Goal: Task Accomplishment & Management: Use online tool/utility

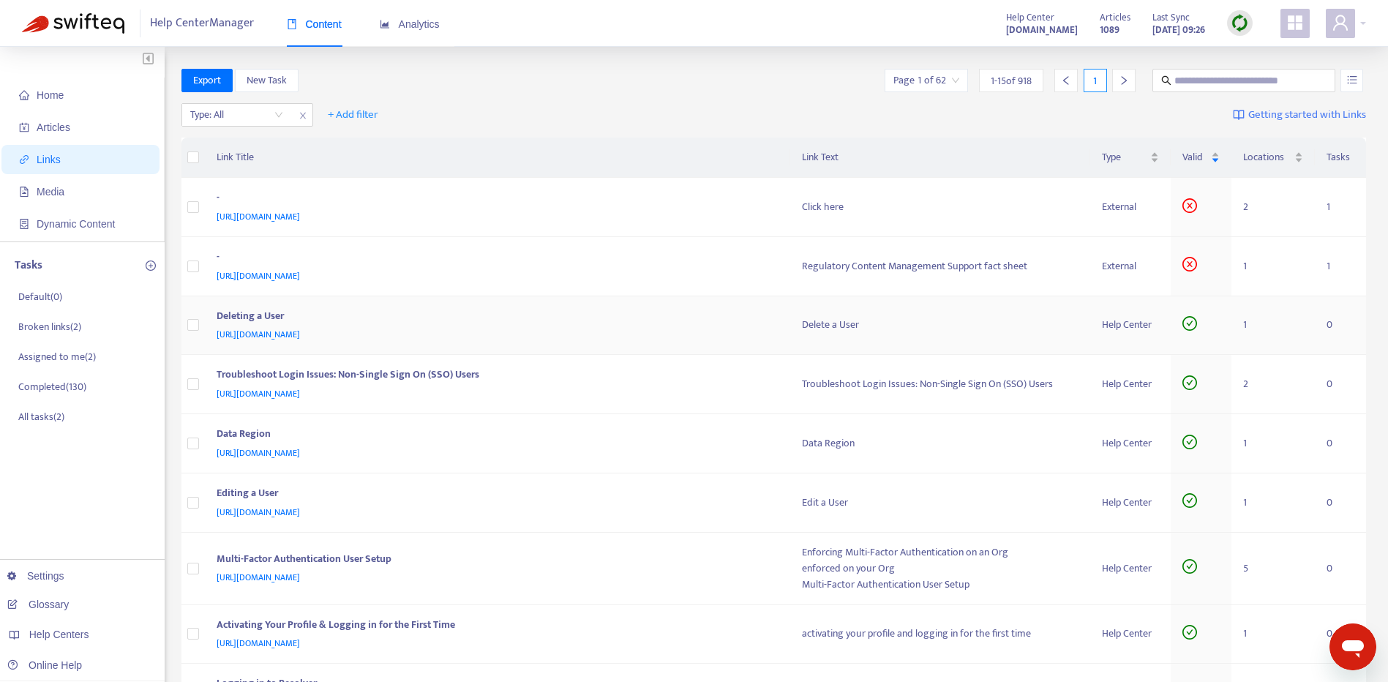
click at [666, 323] on div "Deleting a User" at bounding box center [495, 317] width 557 height 19
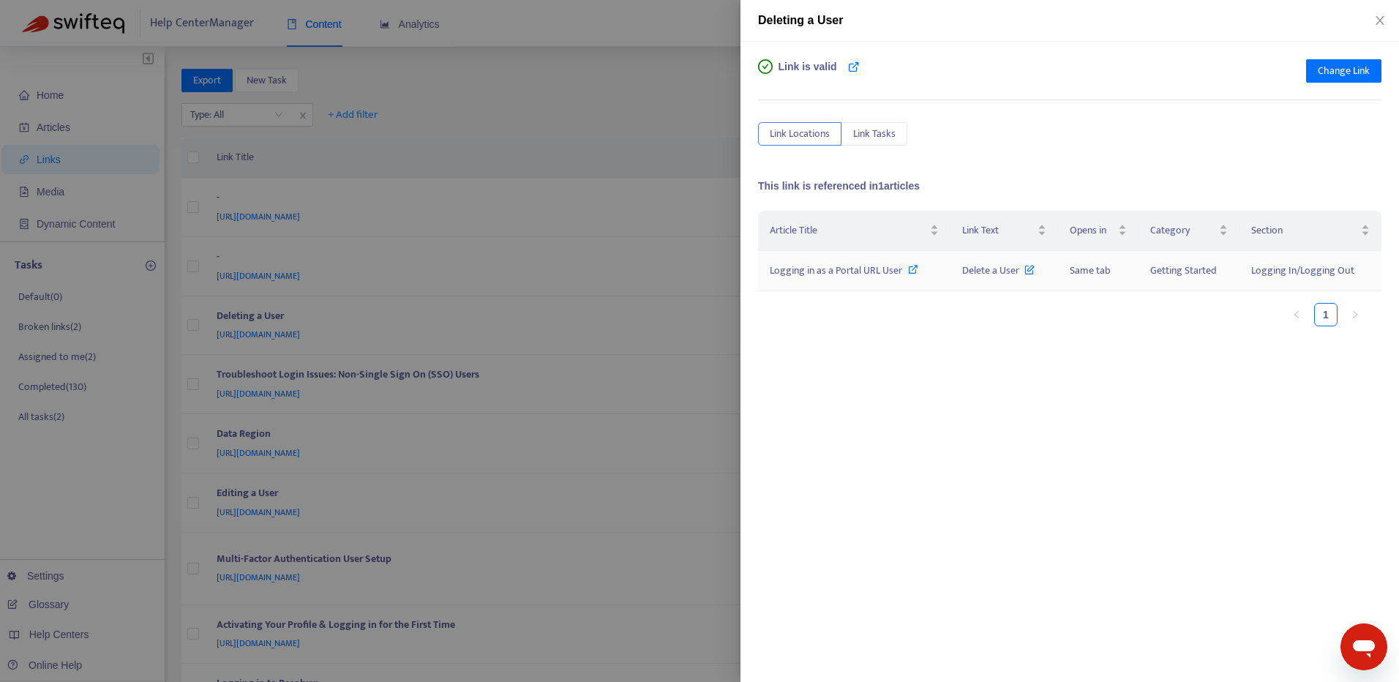
click at [812, 273] on span "Logging in as a Portal URL User" at bounding box center [835, 270] width 132 height 17
click at [1344, 74] on span "Change Link" at bounding box center [1343, 71] width 52 height 16
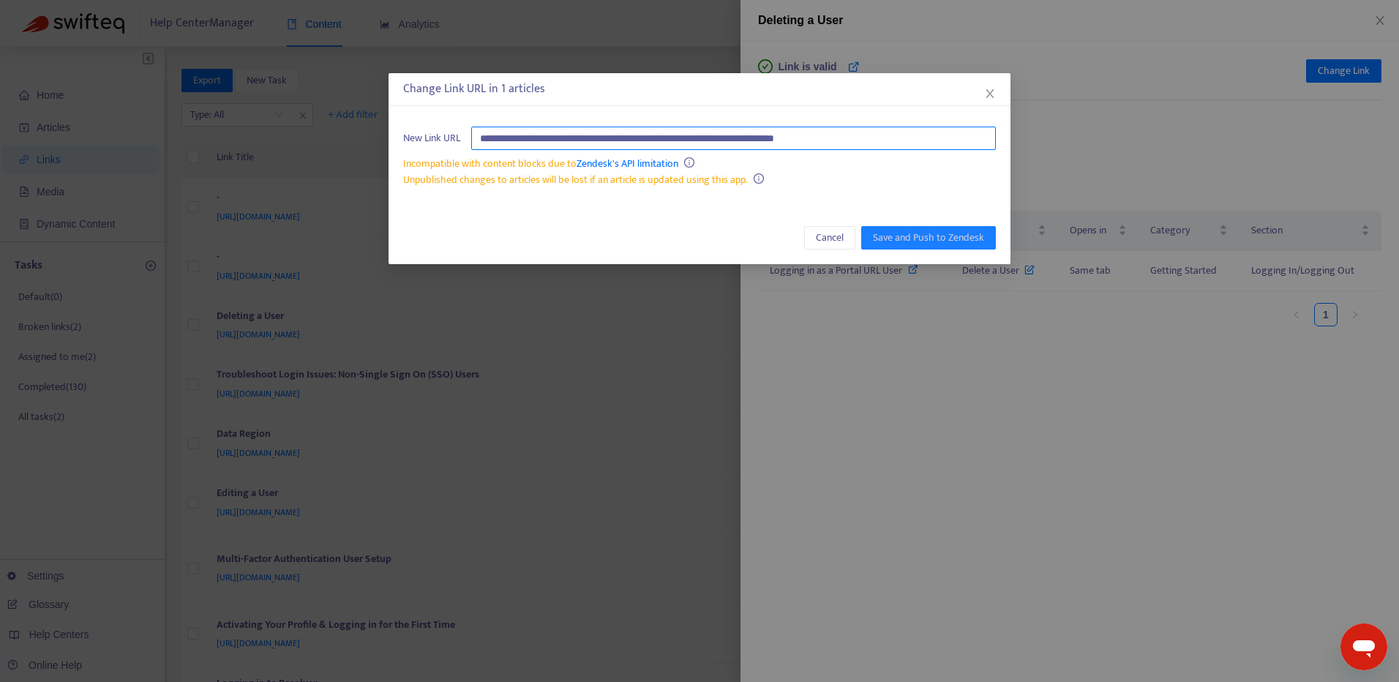
click at [914, 135] on input "**********" at bounding box center [733, 138] width 524 height 23
click at [985, 97] on icon "close" at bounding box center [990, 94] width 12 height 12
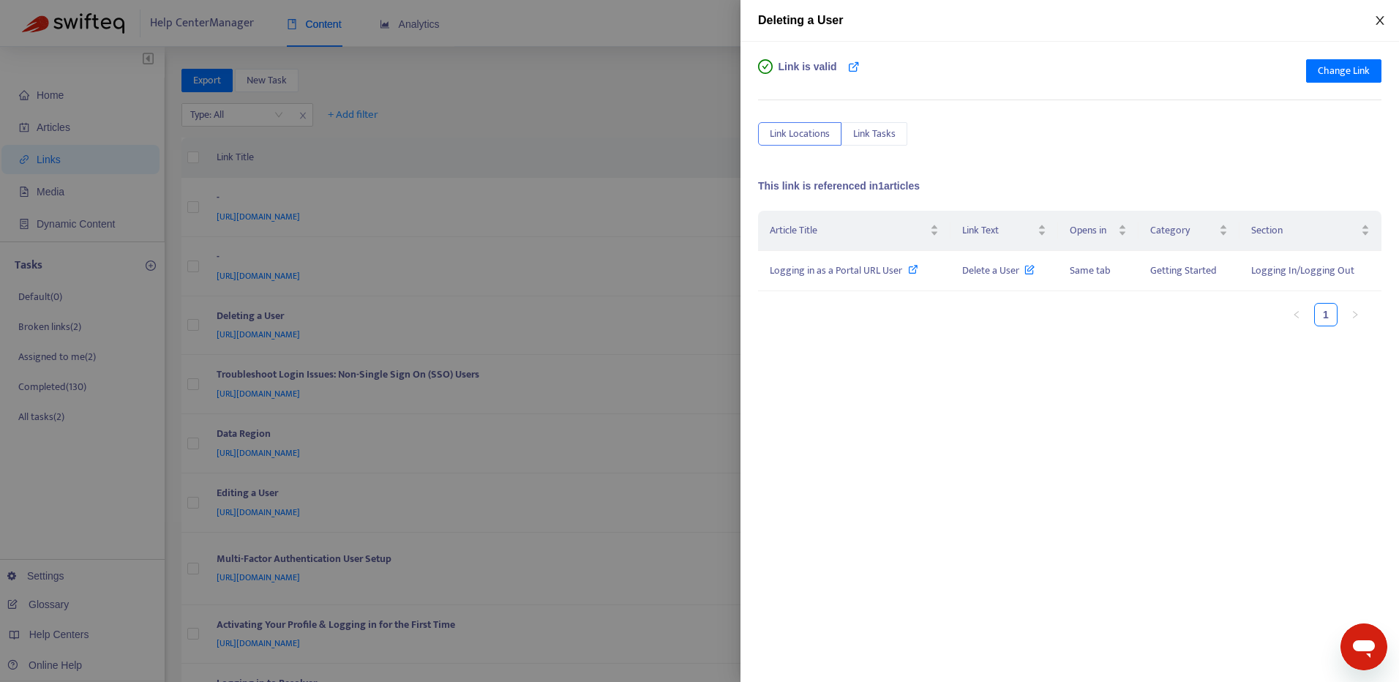
click at [1379, 22] on icon "close" at bounding box center [1380, 21] width 12 height 12
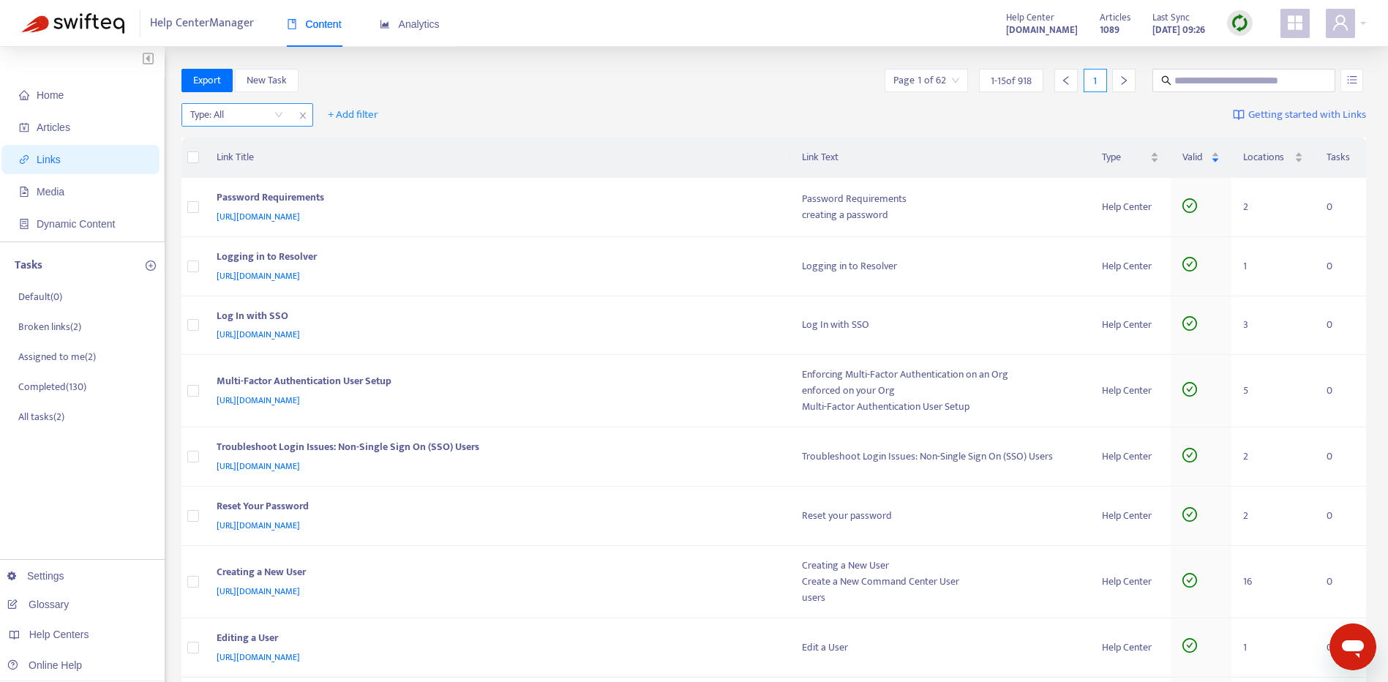
click at [271, 118] on input "search" at bounding box center [236, 115] width 93 height 22
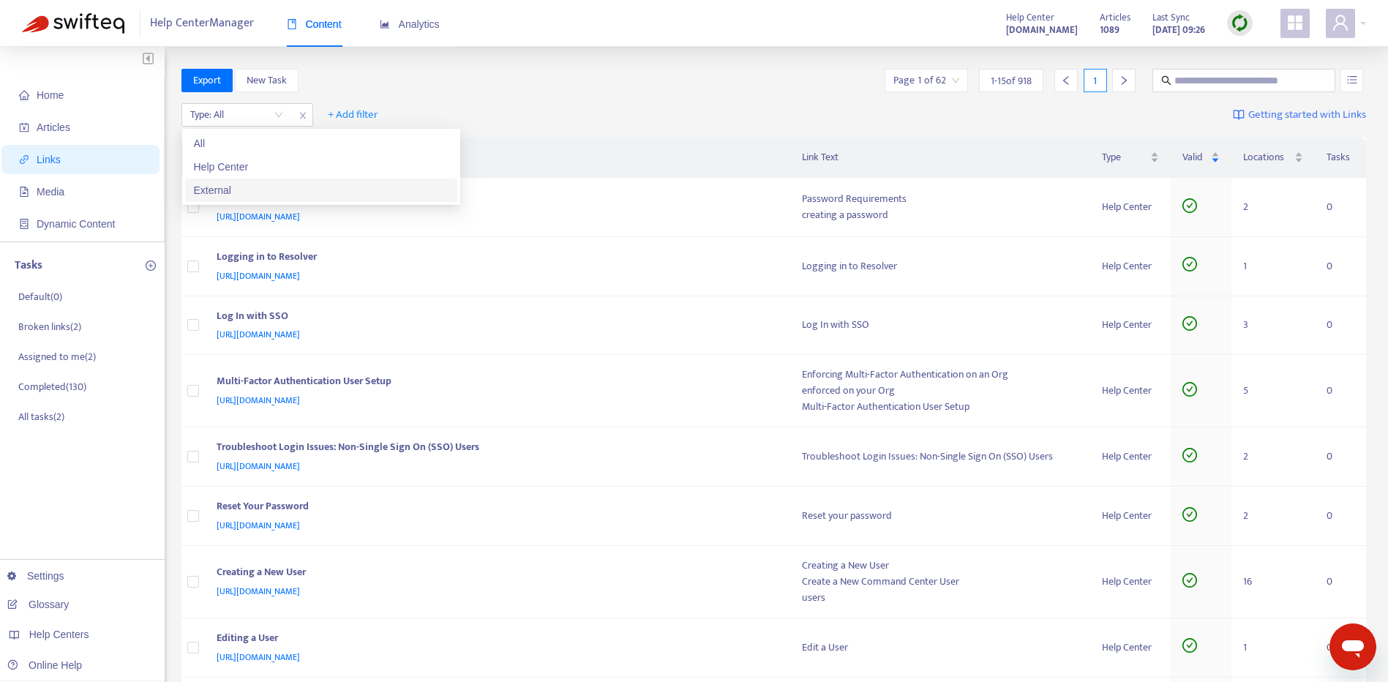
click at [275, 187] on div "External" at bounding box center [321, 190] width 255 height 16
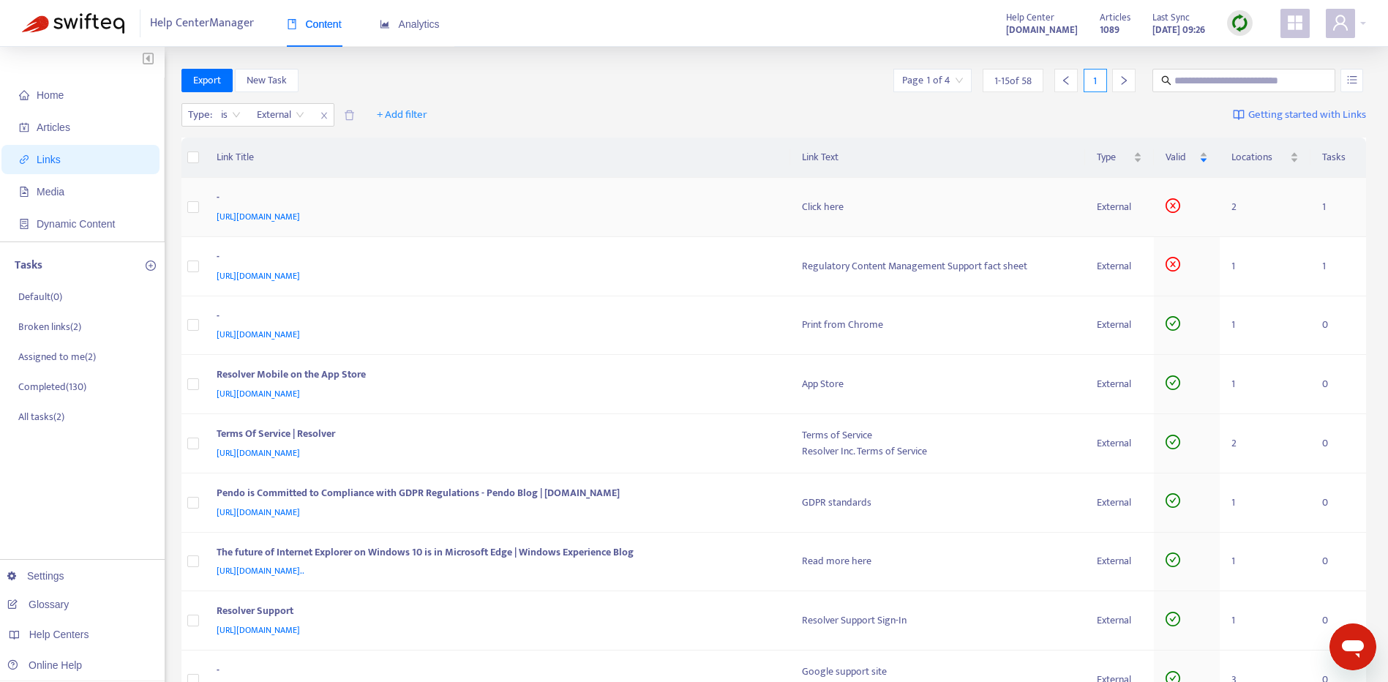
click at [574, 206] on div "-" at bounding box center [495, 198] width 557 height 19
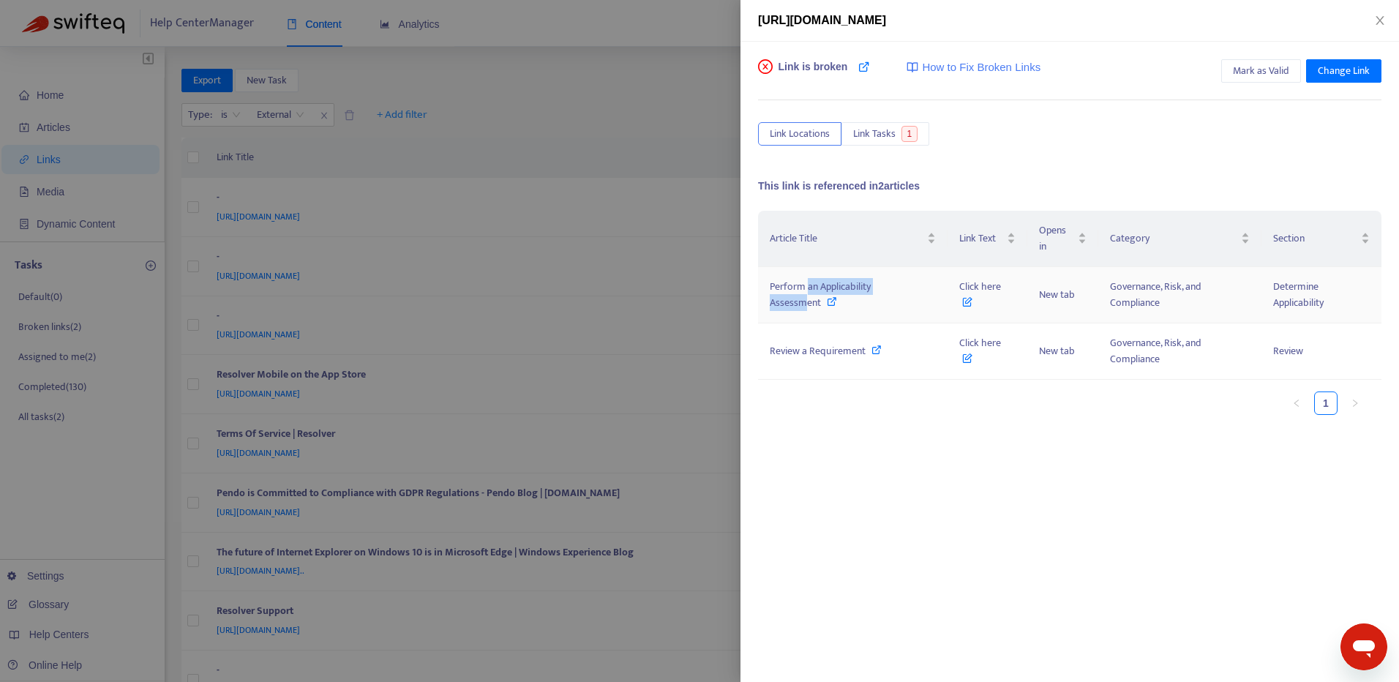
drag, startPoint x: 807, startPoint y: 290, endPoint x: 802, endPoint y: 302, distance: 12.8
click at [802, 302] on span "Perform an Applicability Assessment" at bounding box center [819, 294] width 101 height 33
click at [910, 230] on div "Article Title" at bounding box center [852, 238] width 166 height 16
click at [1349, 77] on span "Change Link" at bounding box center [1343, 71] width 52 height 16
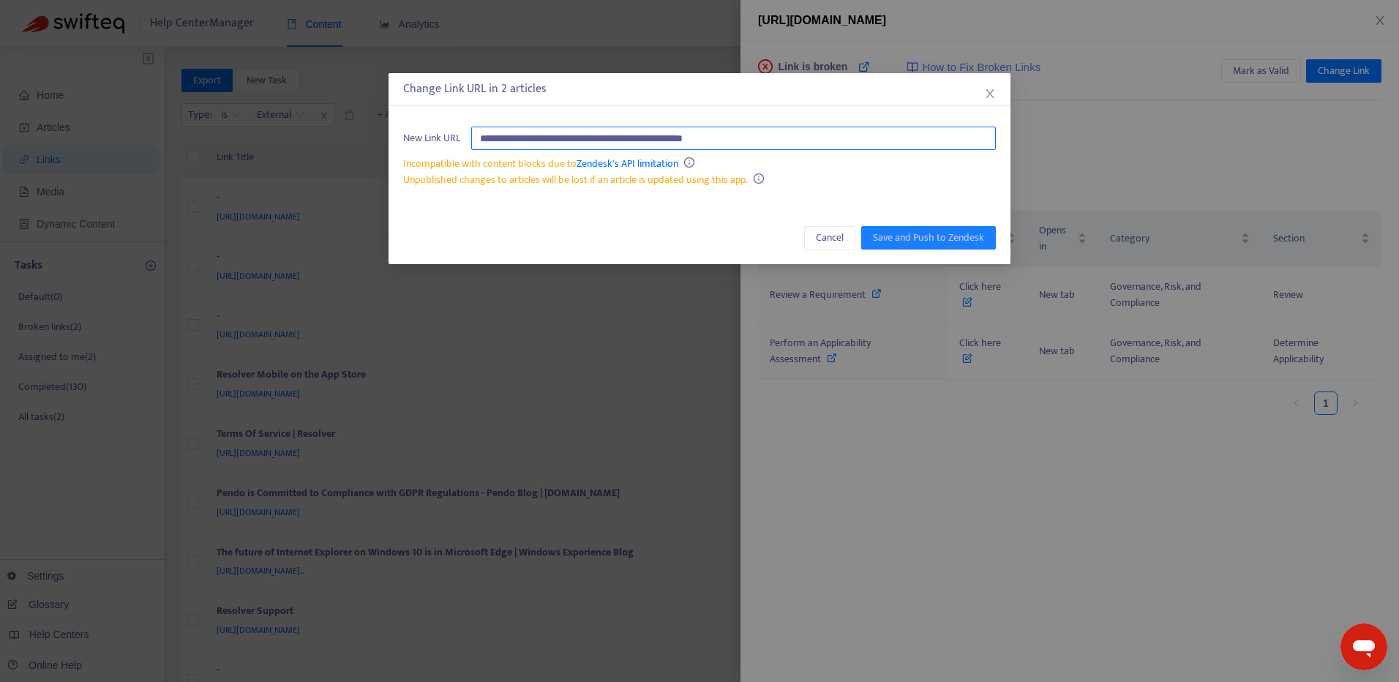
click at [766, 135] on input "**********" at bounding box center [733, 138] width 524 height 23
click at [990, 89] on icon "close" at bounding box center [990, 94] width 12 height 12
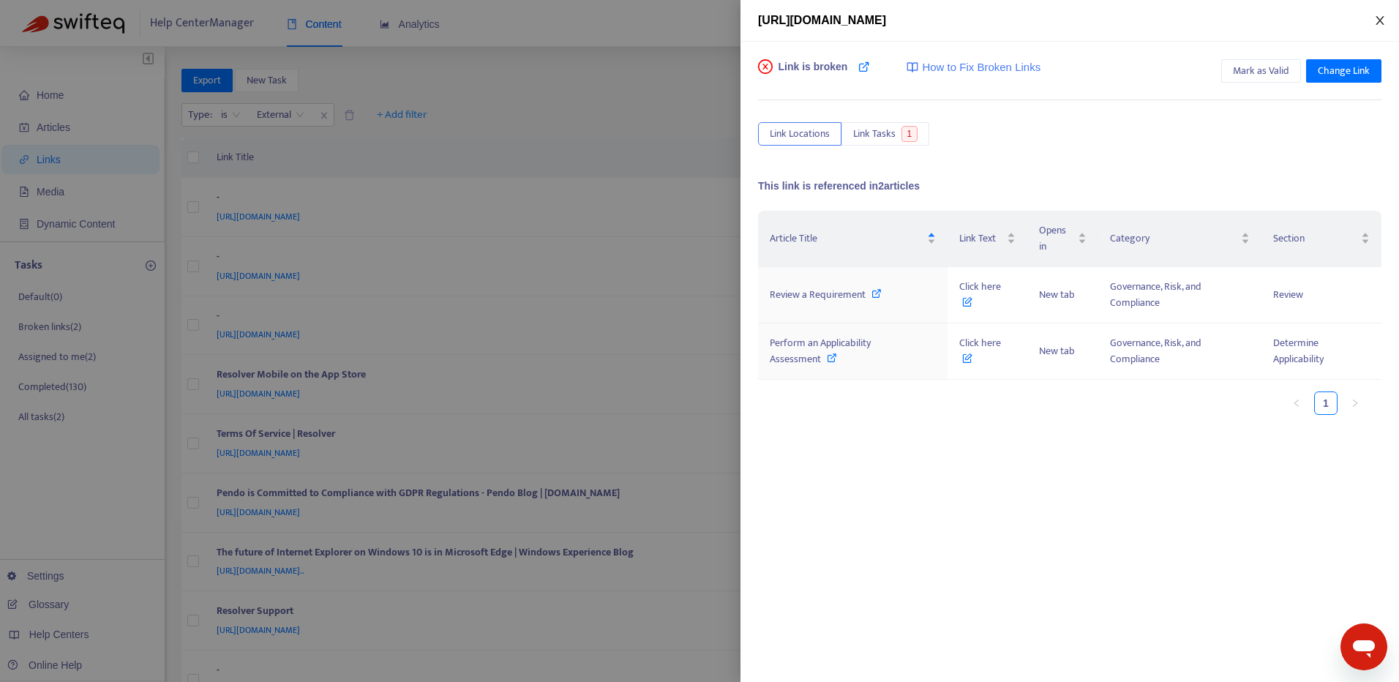
click at [1380, 22] on icon "close" at bounding box center [1379, 20] width 8 height 9
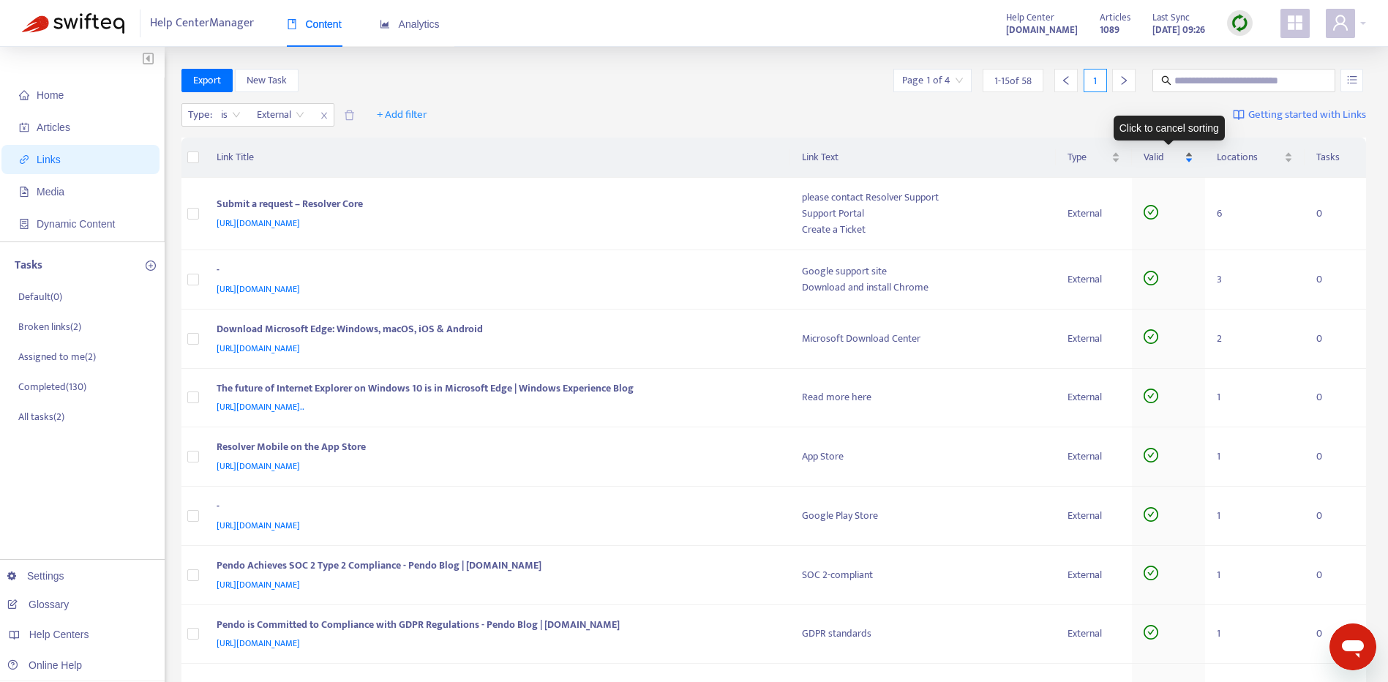
click at [1187, 158] on div "Valid" at bounding box center [1168, 157] width 50 height 16
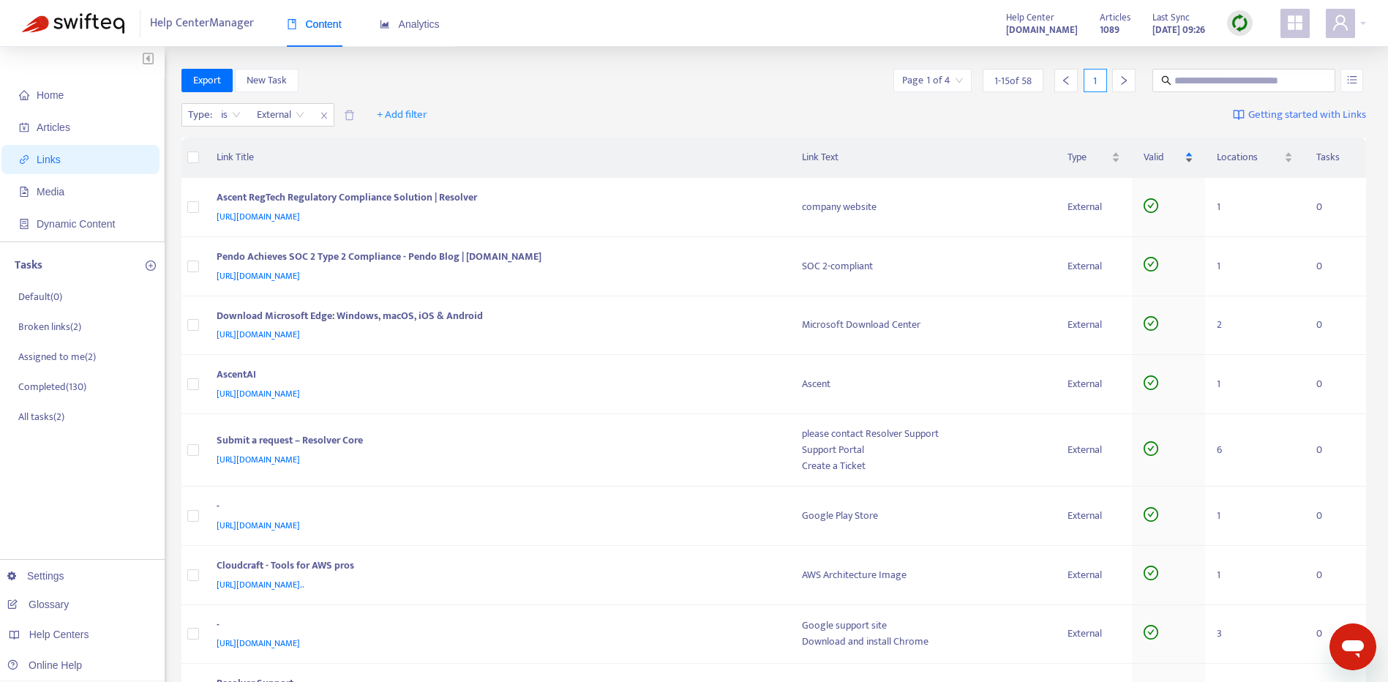
click at [1187, 158] on div "Valid" at bounding box center [1168, 157] width 50 height 16
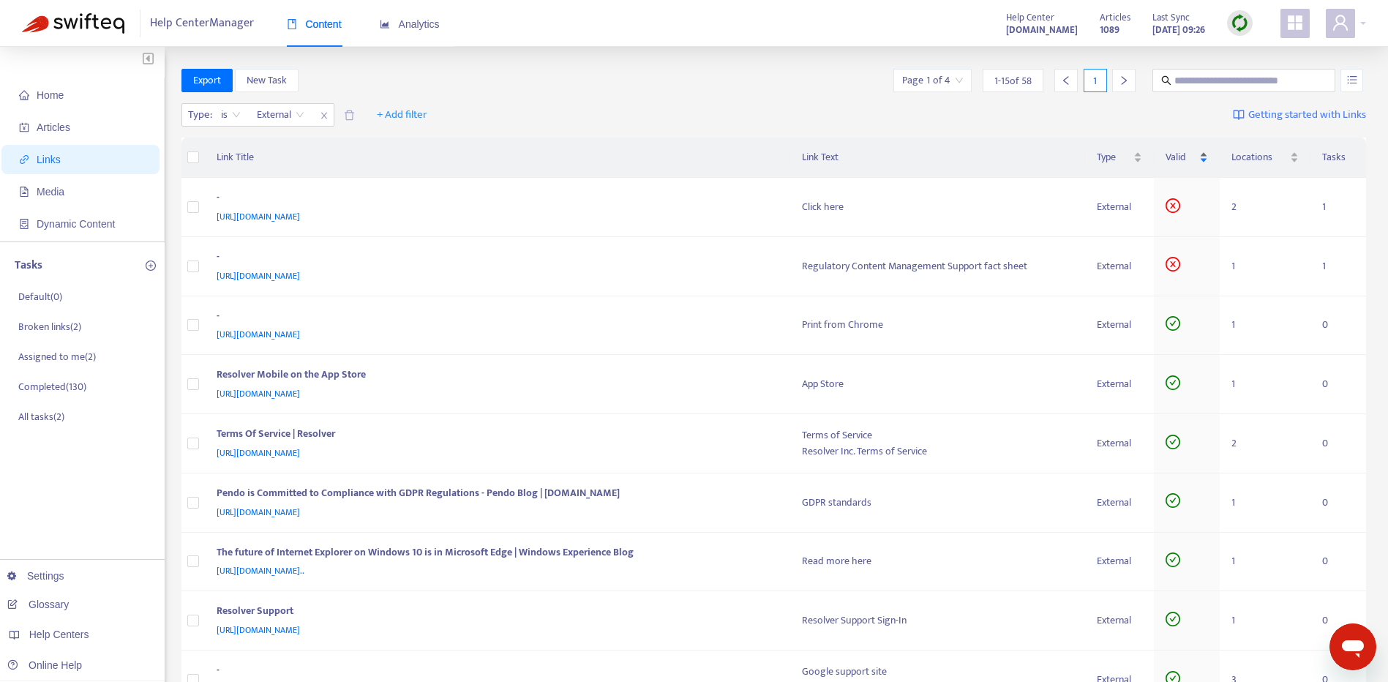
click at [1187, 158] on span "Valid" at bounding box center [1180, 157] width 31 height 16
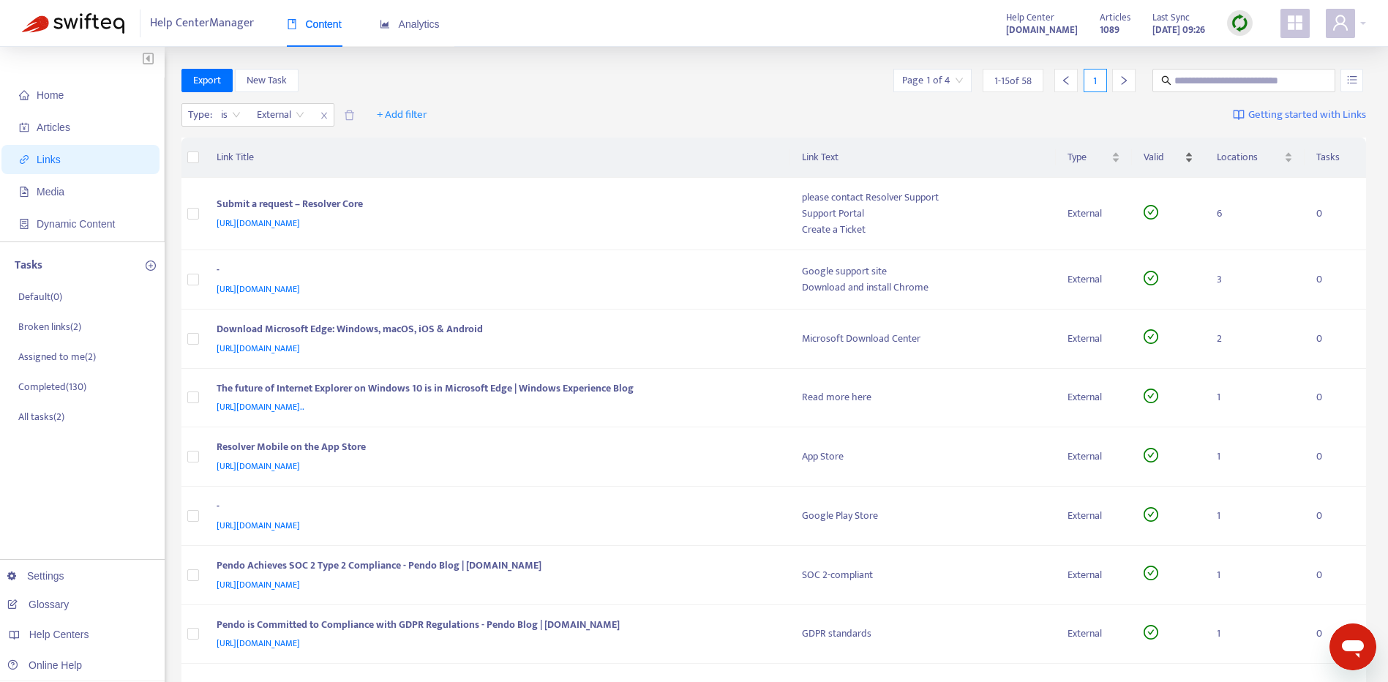
click at [1187, 158] on div "Valid" at bounding box center [1168, 157] width 50 height 16
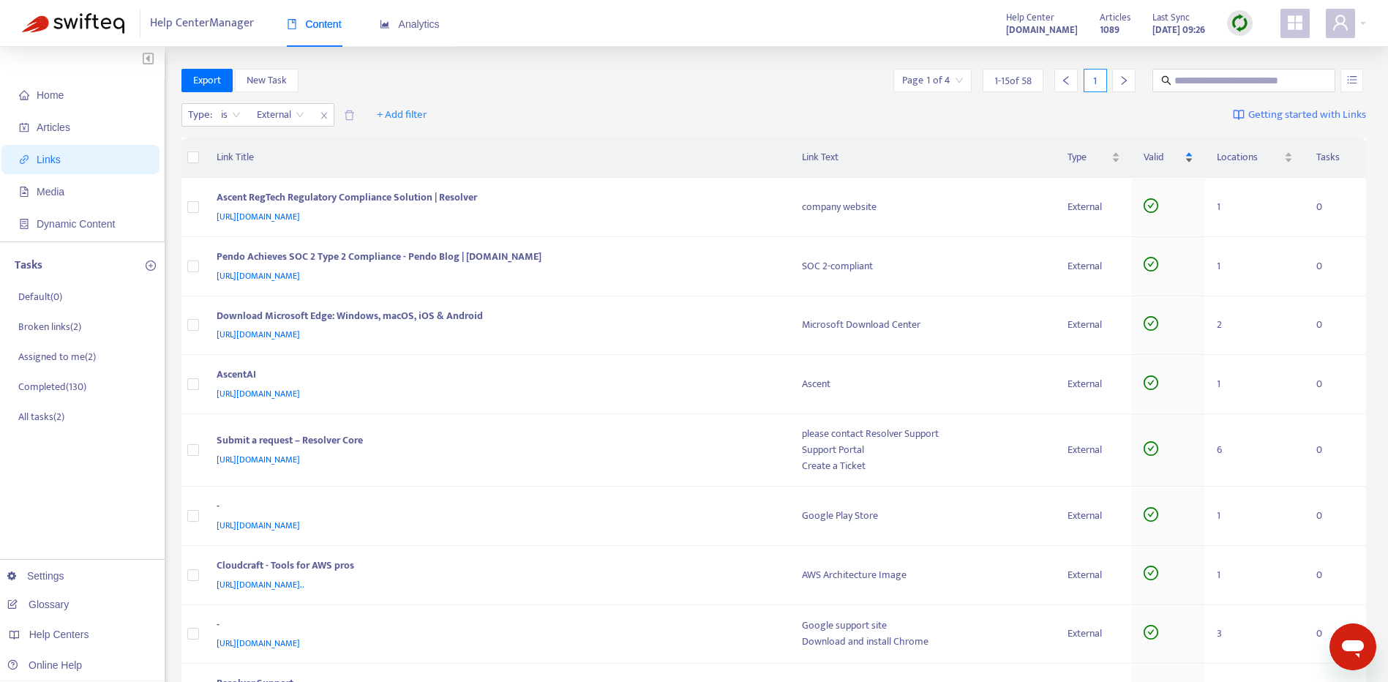
click at [1187, 158] on div "Valid" at bounding box center [1168, 157] width 50 height 16
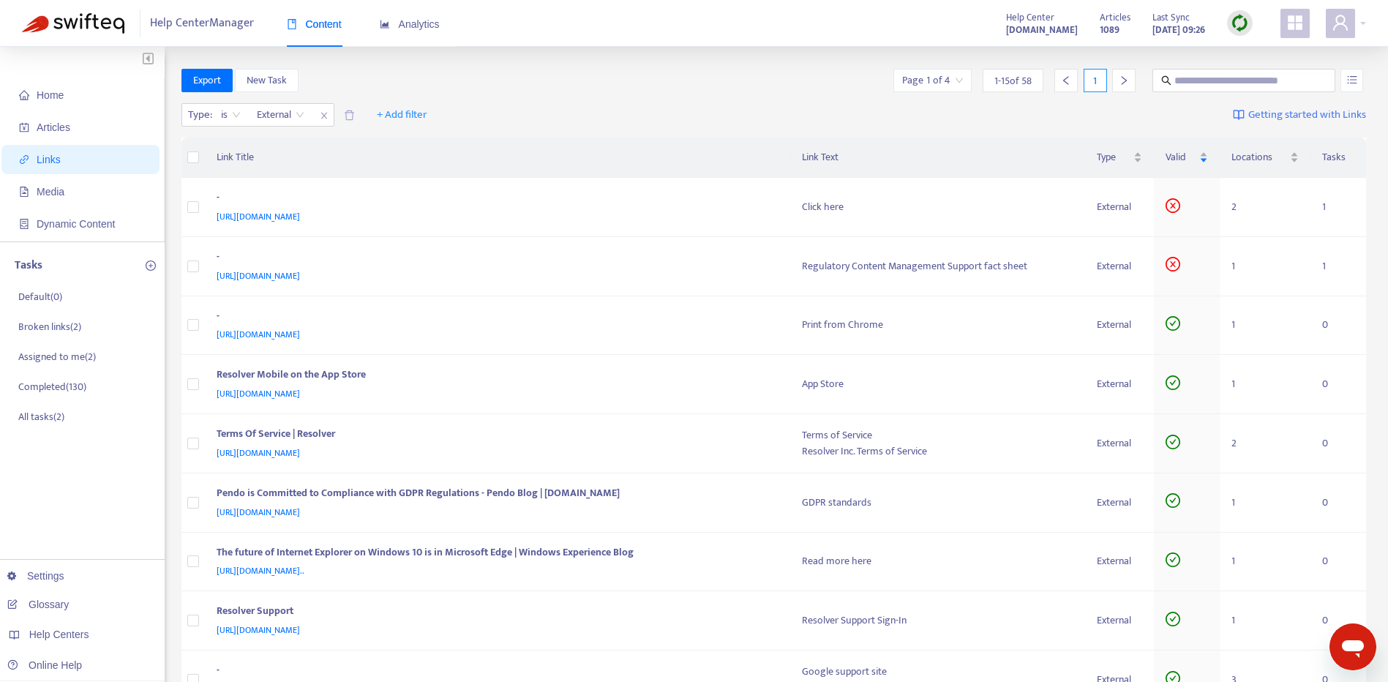
click at [1241, 23] on img at bounding box center [1239, 23] width 18 height 18
click at [1257, 76] on link "Full Sync" at bounding box center [1264, 76] width 53 height 17
